Goal: Use online tool/utility: Utilize a website feature to perform a specific function

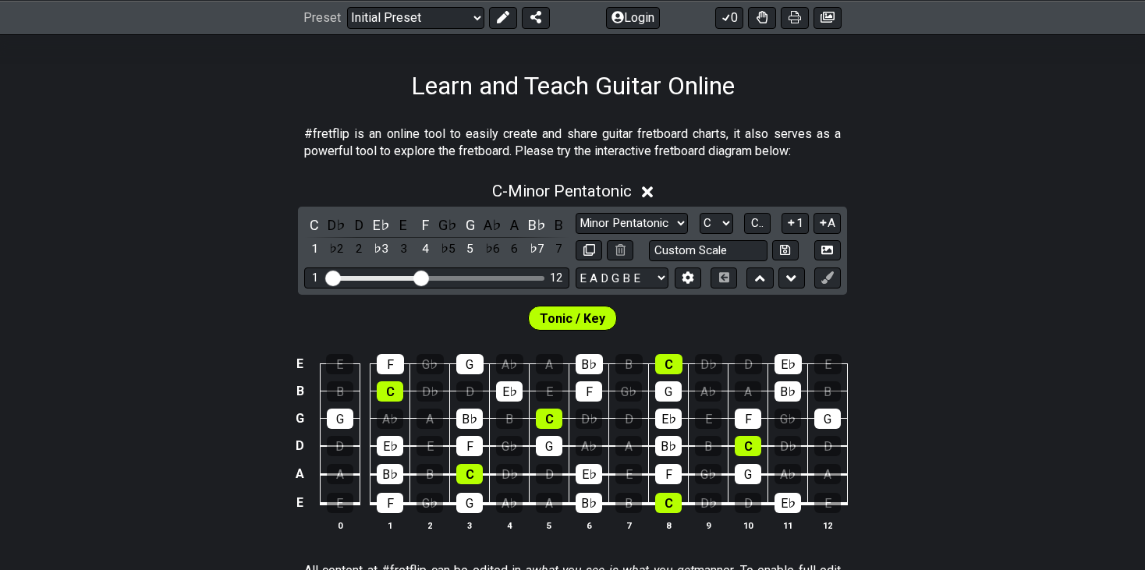
scroll to position [284, 0]
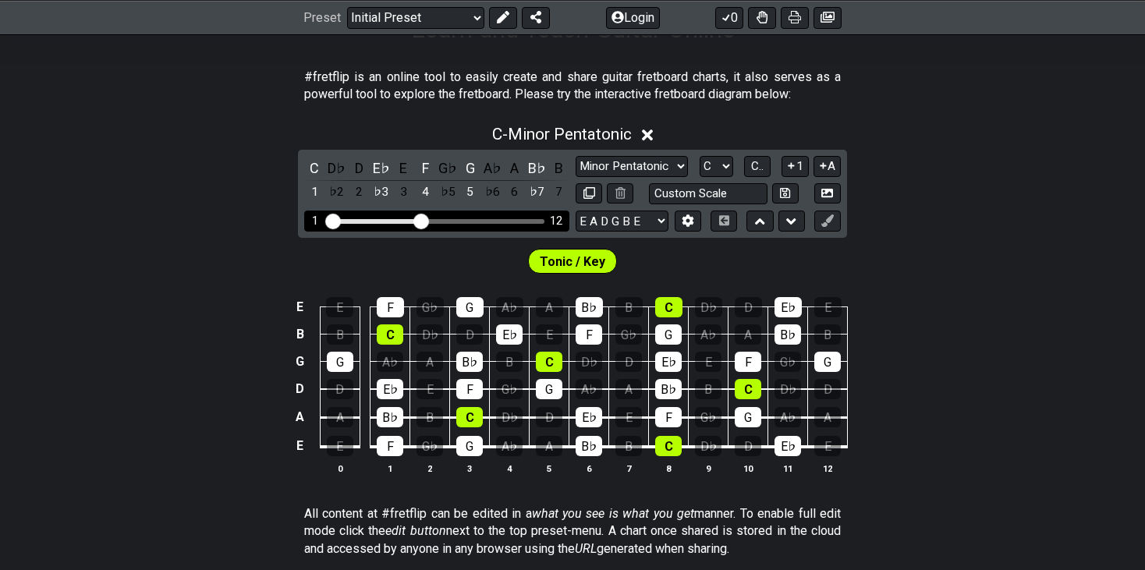
click at [454, 214] on div "1 12" at bounding box center [436, 221] width 265 height 21
click at [445, 222] on div "1 12" at bounding box center [436, 221] width 265 height 21
click at [431, 219] on div "Visible fret range" at bounding box center [437, 221] width 216 height 5
drag, startPoint x: 431, startPoint y: 218, endPoint x: 417, endPoint y: 217, distance: 14.1
click at [417, 217] on div "1 12" at bounding box center [436, 221] width 265 height 21
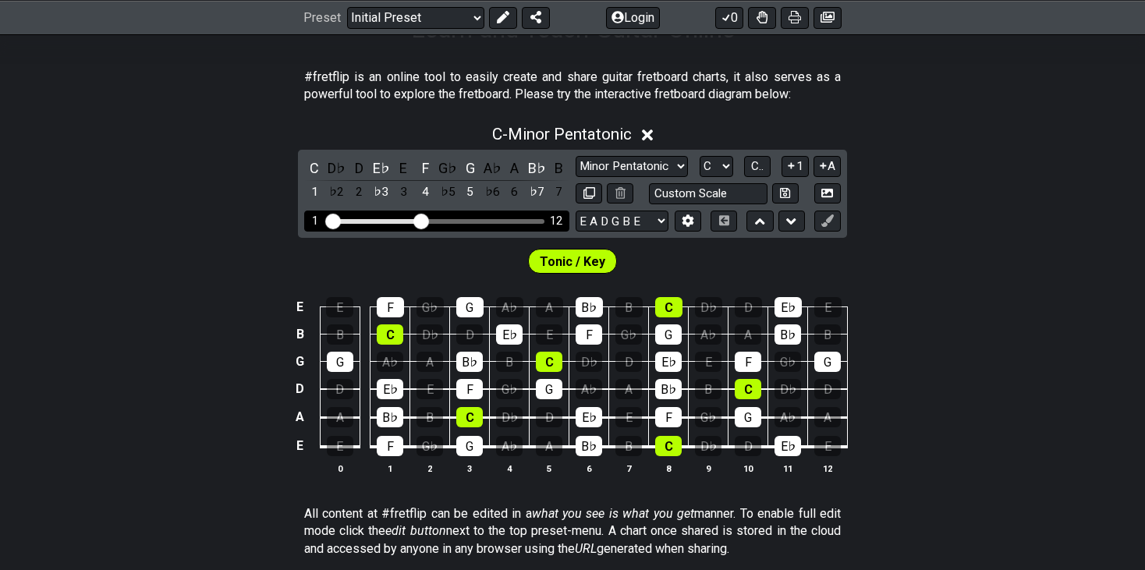
click at [417, 220] on input "Visible fret range" at bounding box center [437, 220] width 222 height 0
click at [441, 159] on div "G♭" at bounding box center [448, 168] width 20 height 21
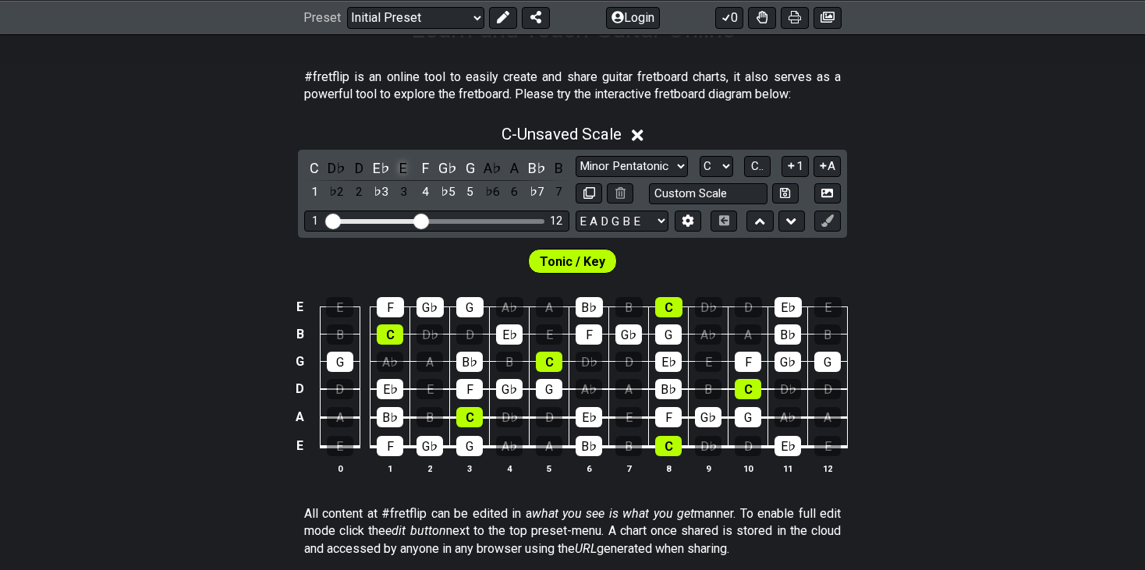
click at [404, 162] on div "E" at bounding box center [403, 168] width 20 height 21
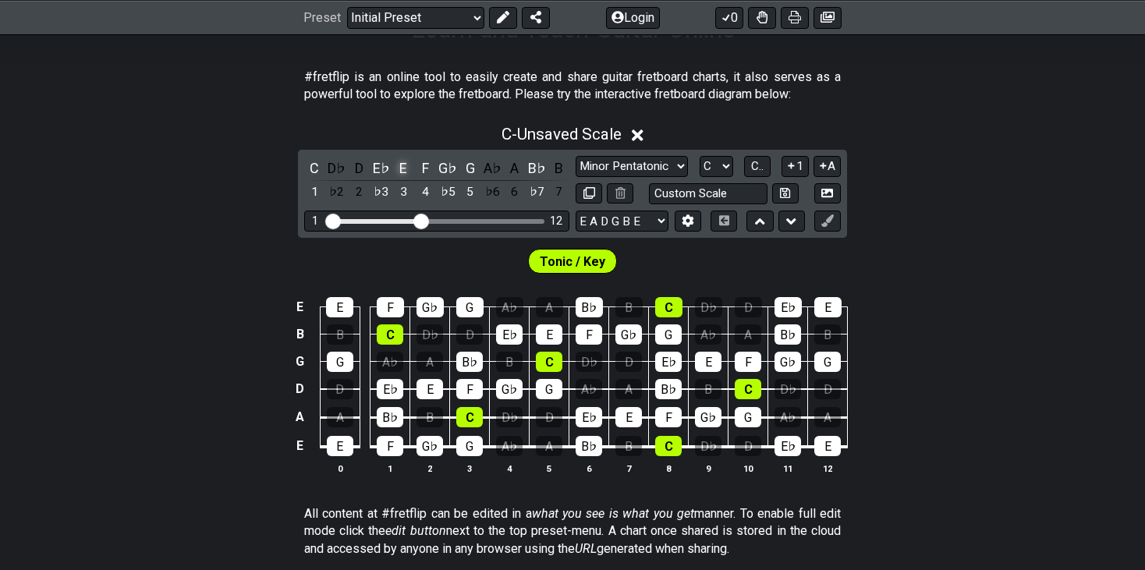
click at [404, 162] on div "E" at bounding box center [403, 168] width 20 height 21
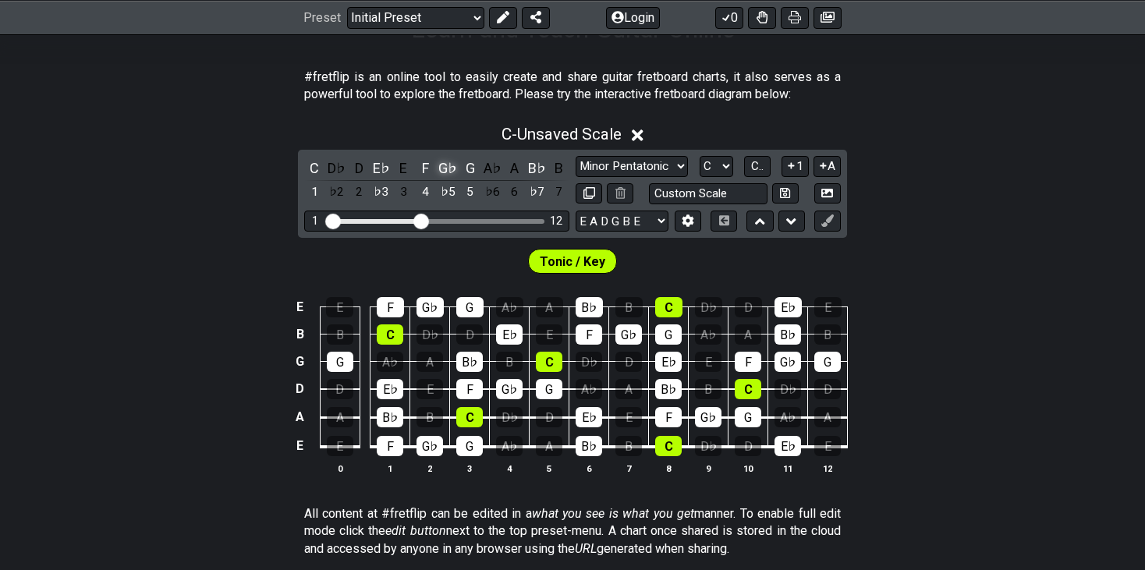
click at [442, 168] on div "G♭" at bounding box center [448, 168] width 20 height 21
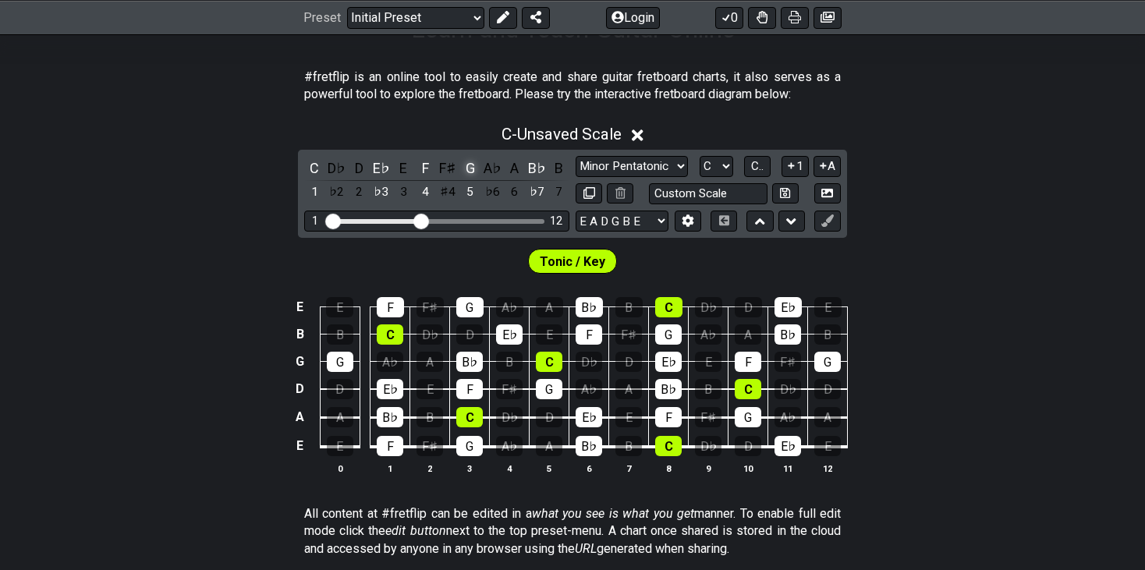
click at [472, 163] on div "G" at bounding box center [470, 168] width 20 height 21
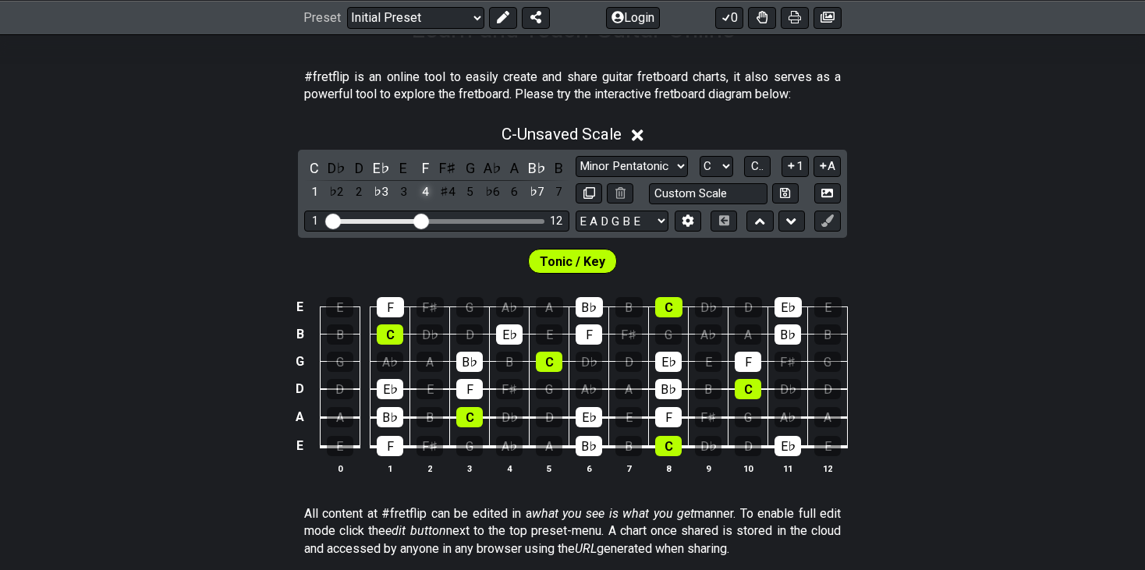
click at [433, 191] on div "4" at bounding box center [426, 192] width 20 height 21
click at [435, 191] on div "4" at bounding box center [426, 192] width 20 height 21
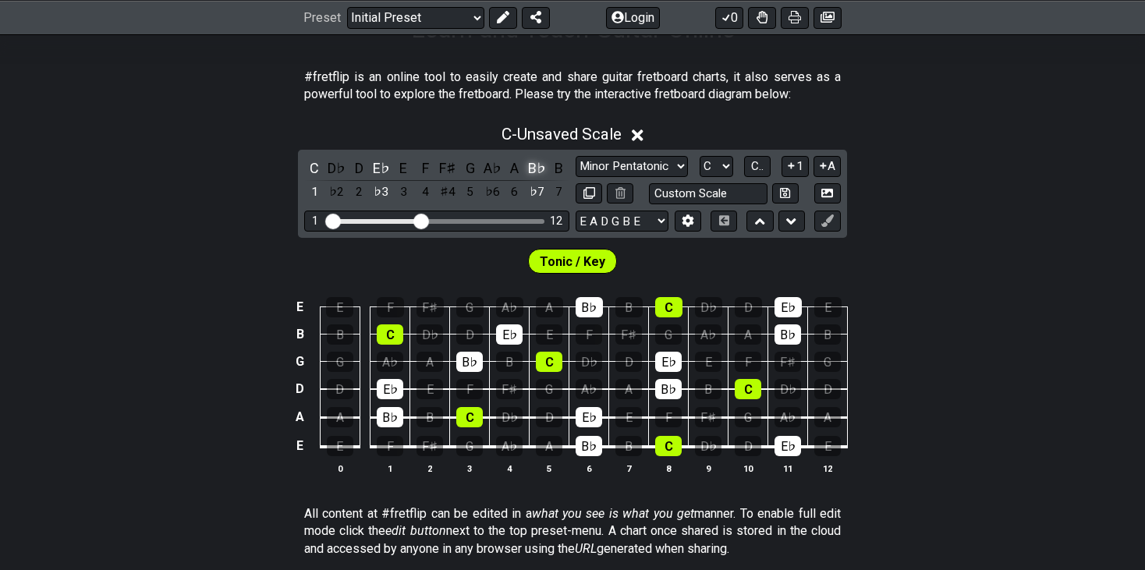
click at [534, 164] on div "B♭" at bounding box center [536, 168] width 20 height 21
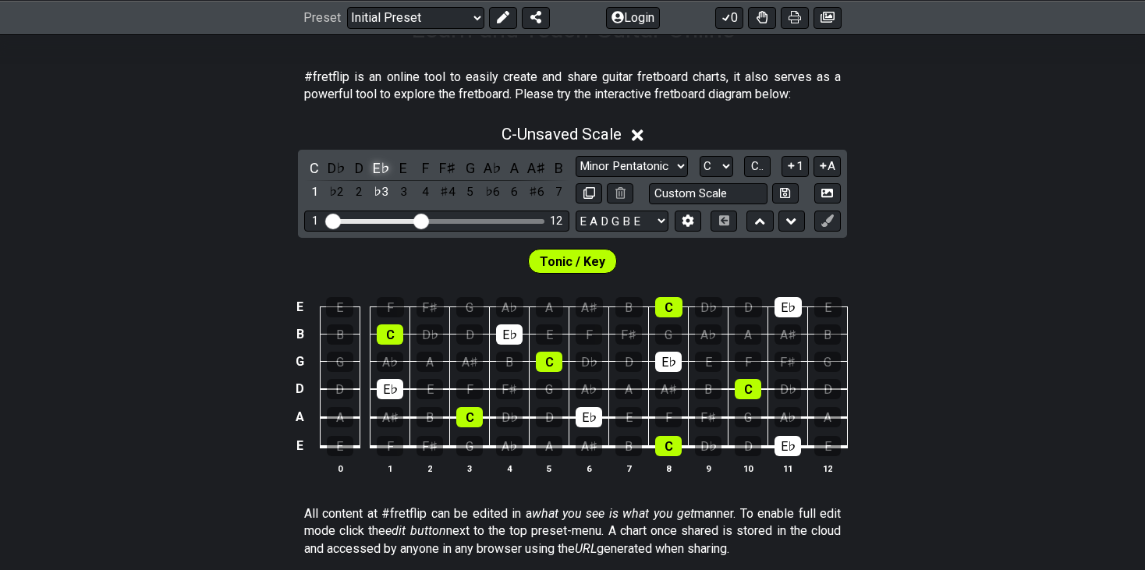
click at [374, 165] on div "E♭" at bounding box center [381, 168] width 20 height 21
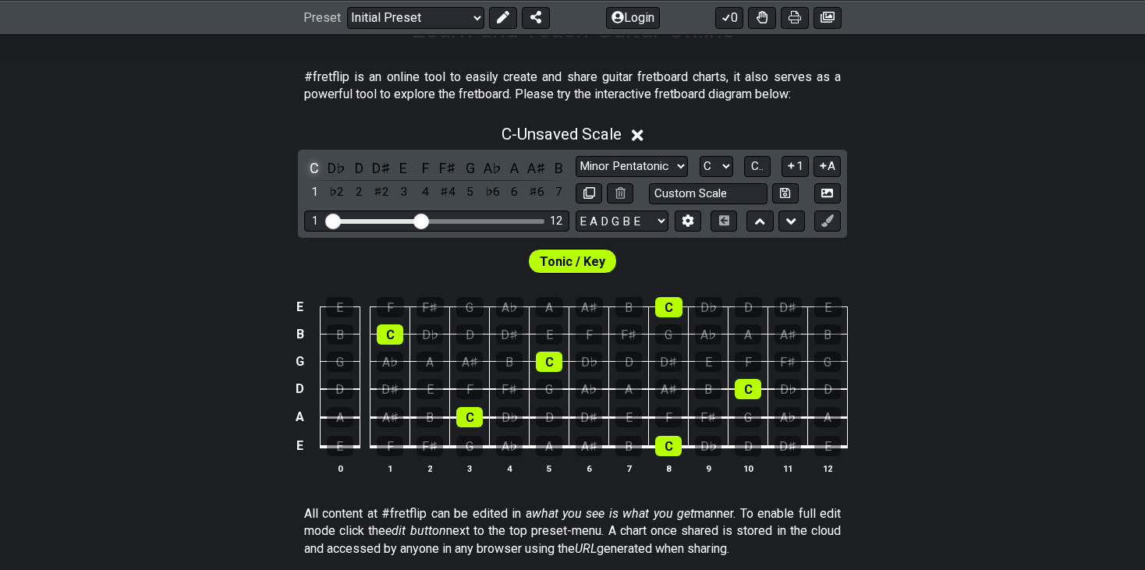
click at [313, 163] on div "C" at bounding box center [314, 168] width 20 height 21
click at [514, 162] on div "A" at bounding box center [515, 168] width 20 height 21
